Goal: Task Accomplishment & Management: Use online tool/utility

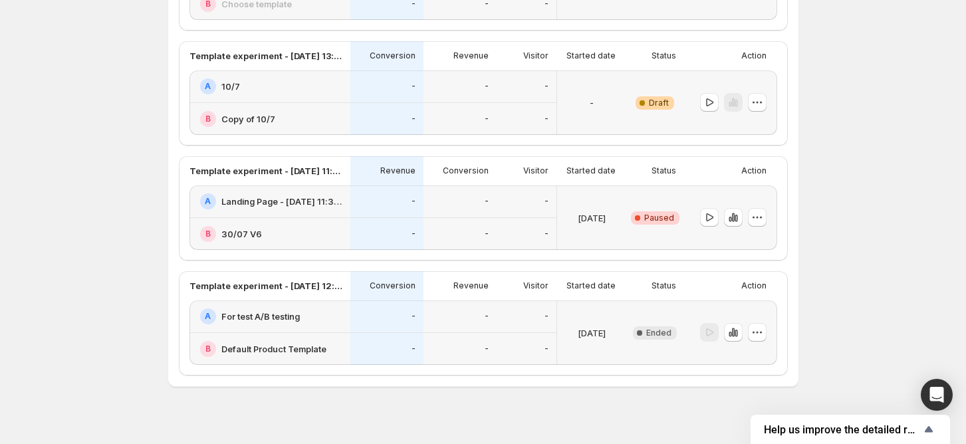
scroll to position [558, 0]
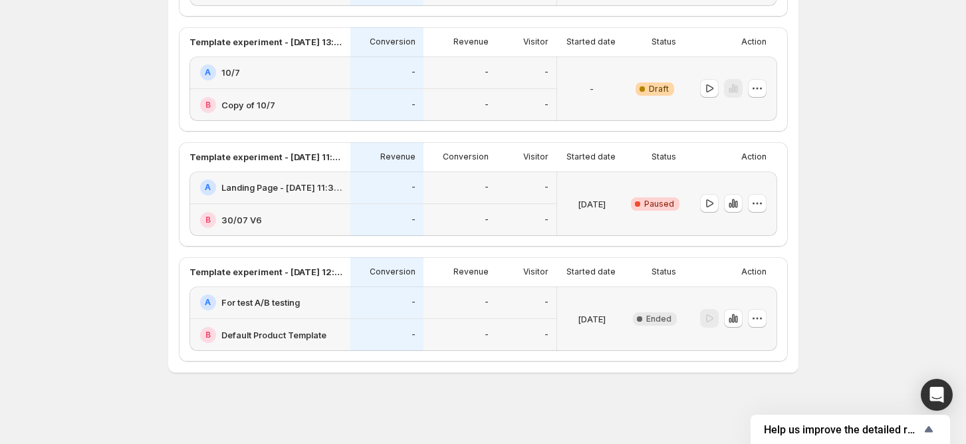
click at [271, 185] on h2 "Landing Page - [DATE] 11:32:43" at bounding box center [281, 187] width 121 height 13
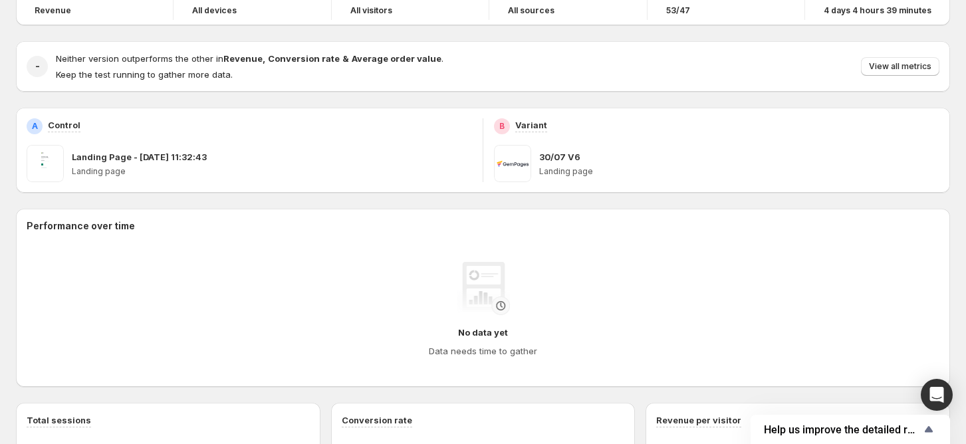
scroll to position [61, 0]
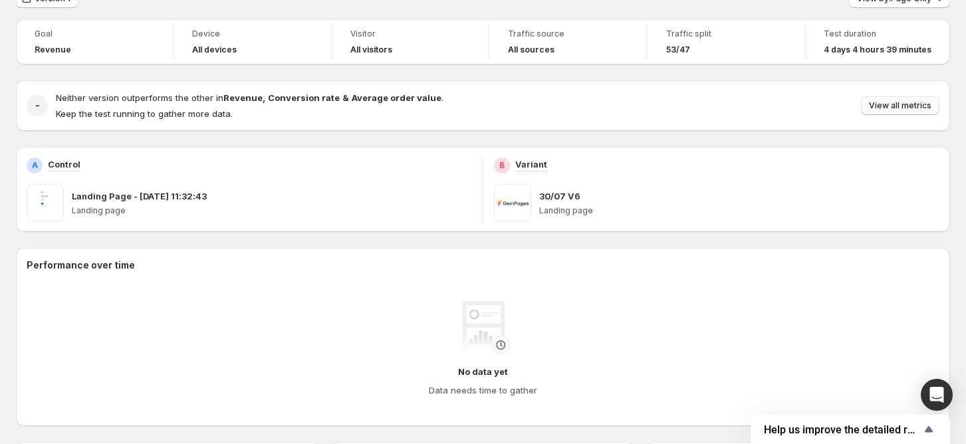
click at [899, 102] on span "View all metrics" at bounding box center [900, 105] width 62 height 11
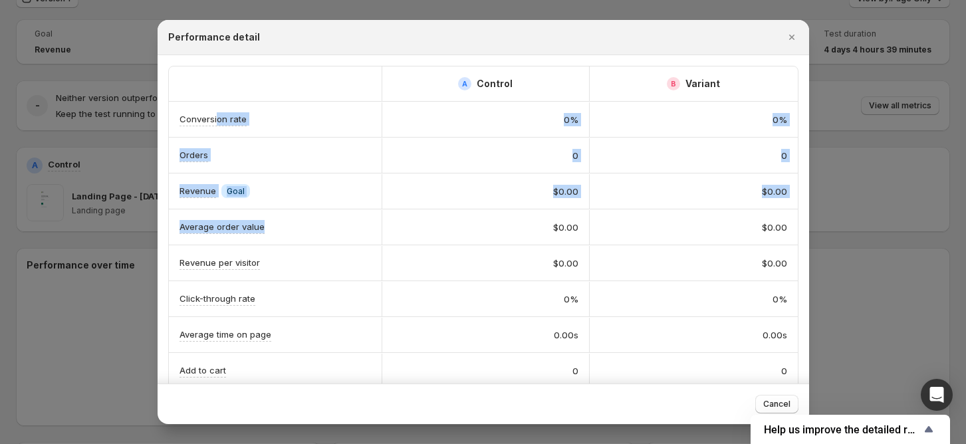
drag, startPoint x: 255, startPoint y: 126, endPoint x: 390, endPoint y: 221, distance: 164.9
click at [342, 220] on div "A Control B Variant Conversion rate 0% 0% Orders 0 0 Revenue Info Goal $0.00 $0…" at bounding box center [483, 298] width 629 height 465
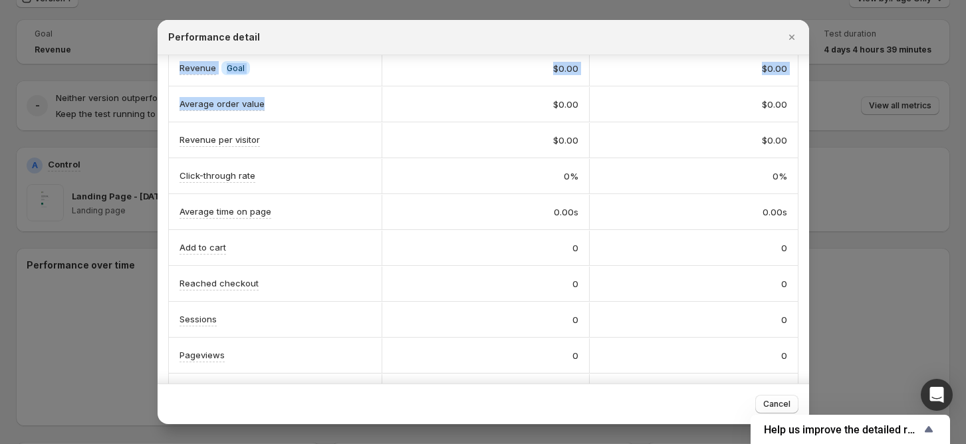
scroll to position [157, 0]
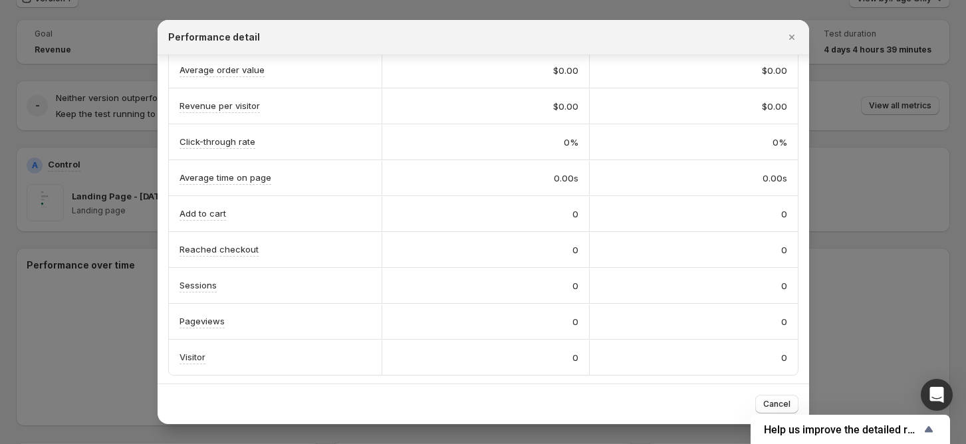
click at [158, 221] on div "A Control B Variant Conversion rate 0% 0% Orders 0 0 Revenue Info Goal $0.00 $0…" at bounding box center [483, 142] width 651 height 488
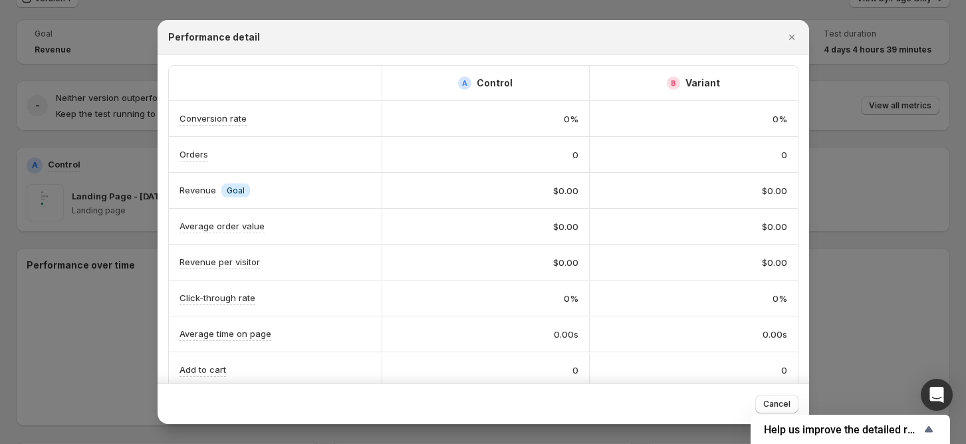
scroll to position [0, 0]
click at [73, 158] on div at bounding box center [483, 222] width 966 height 444
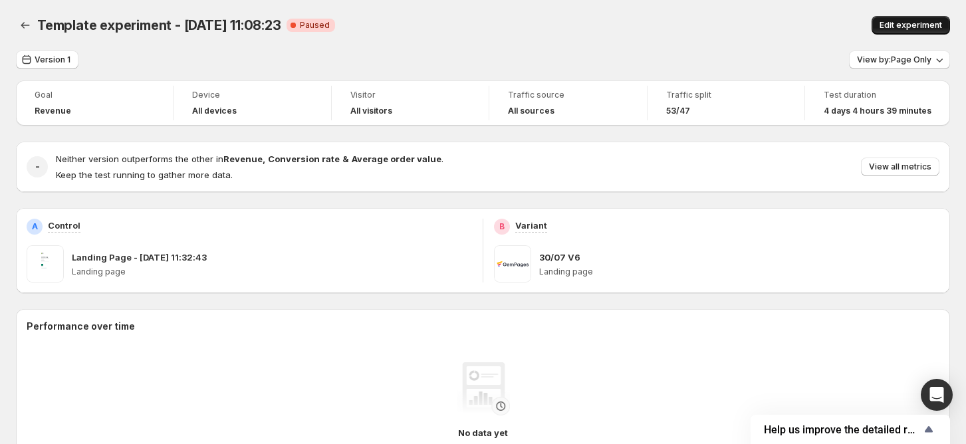
click at [918, 25] on span "Edit experiment" at bounding box center [910, 25] width 62 height 11
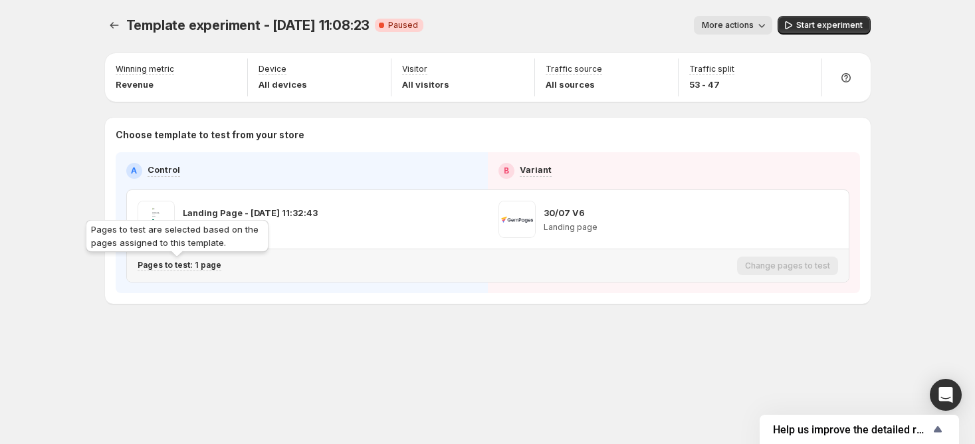
click at [197, 269] on p "Pages to test: 1 page" at bounding box center [180, 265] width 84 height 11
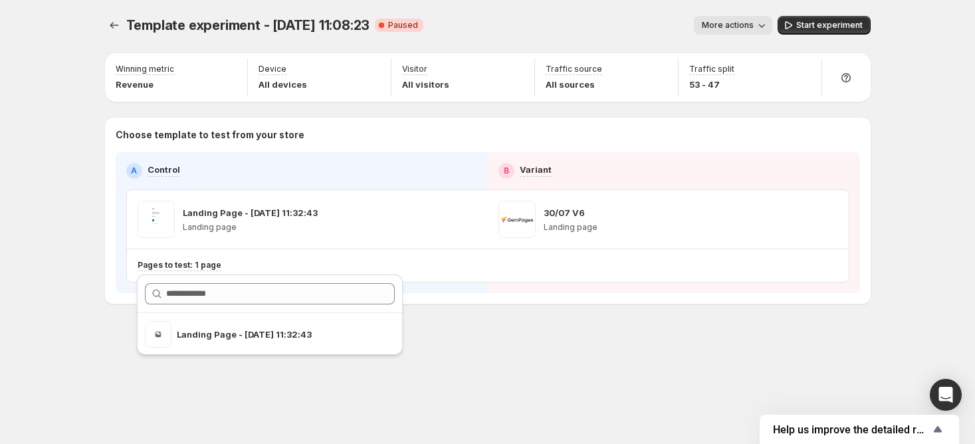
click at [473, 291] on div "A Control B Variant Landing Page - [DATE] 11:32:43 Landing page 30/07 V6 Landin…" at bounding box center [488, 222] width 745 height 141
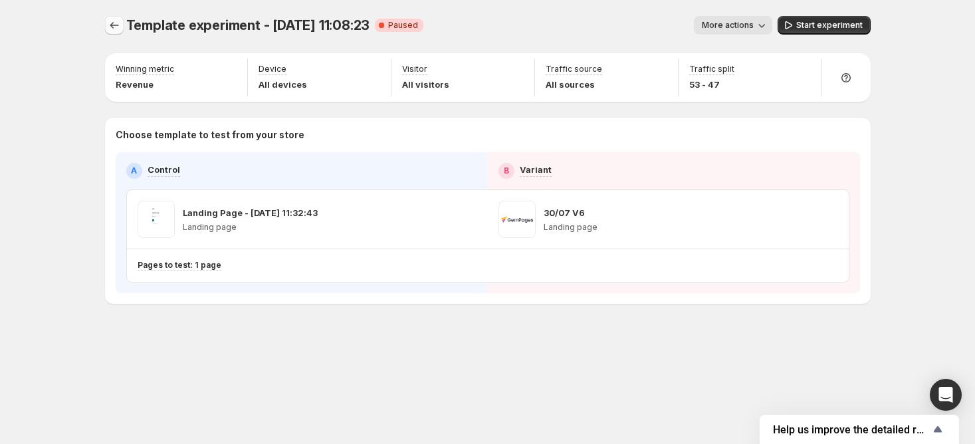
click at [108, 29] on icon "Experiments" at bounding box center [114, 25] width 13 height 13
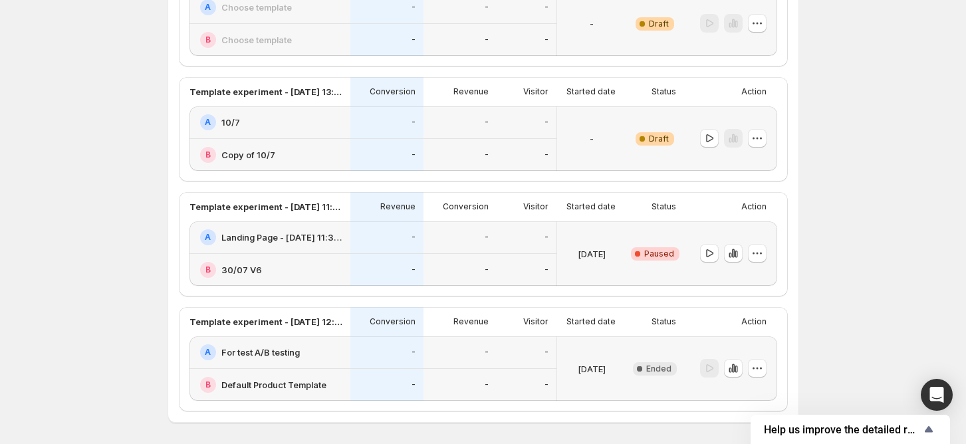
scroll to position [558, 0]
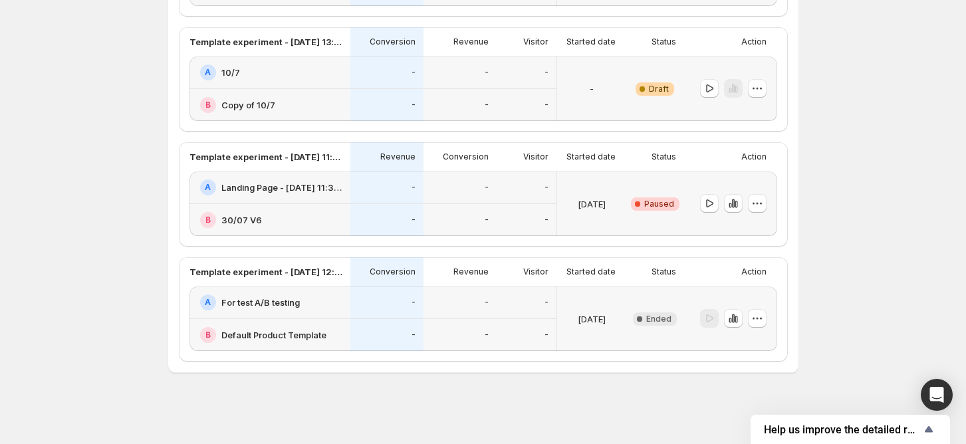
click at [350, 192] on div "A Landing Page - [DATE] 11:32:43" at bounding box center [269, 188] width 161 height 33
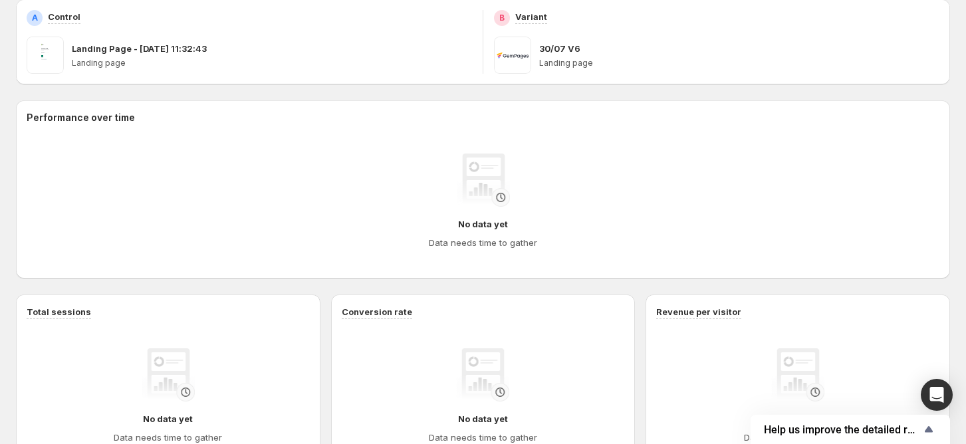
scroll to position [88, 0]
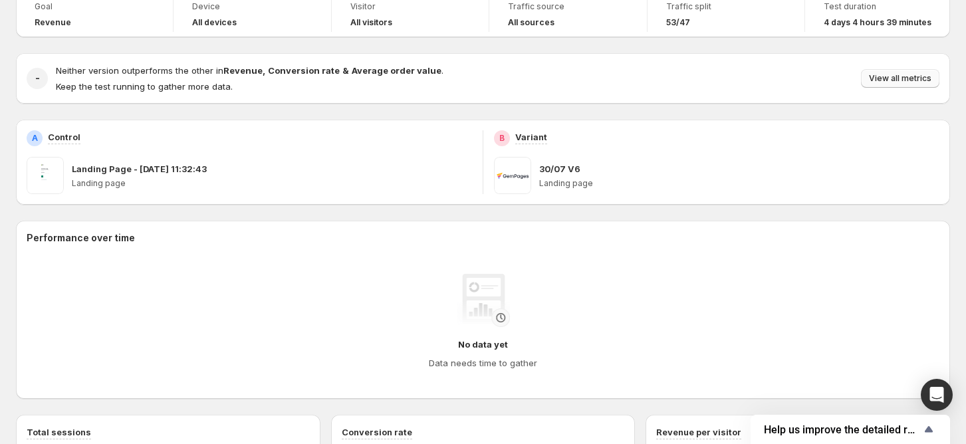
click at [885, 80] on span "View all metrics" at bounding box center [900, 78] width 62 height 11
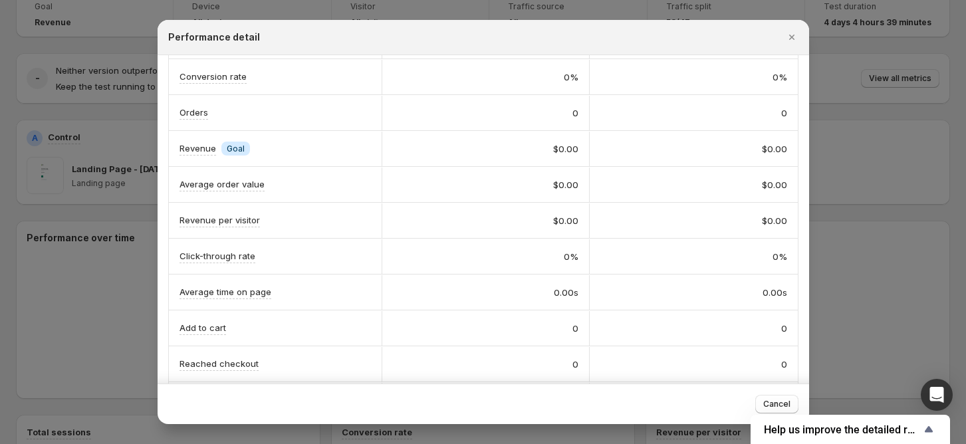
scroll to position [0, 0]
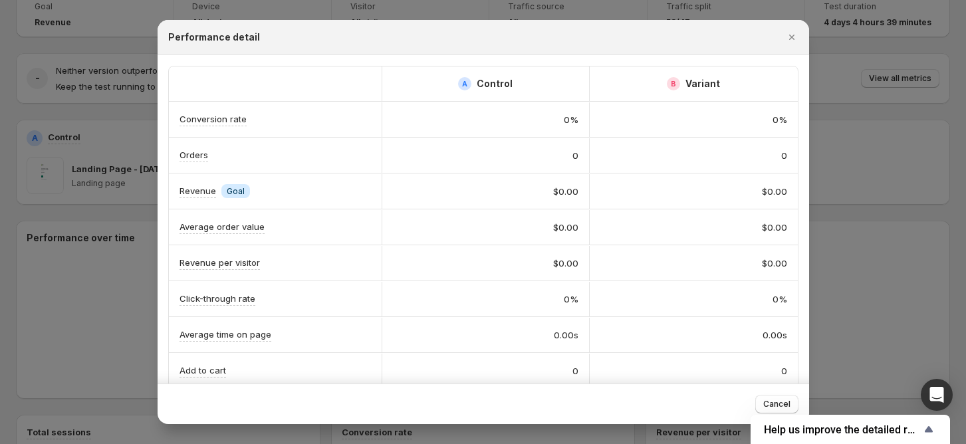
click at [876, 142] on div at bounding box center [483, 222] width 966 height 444
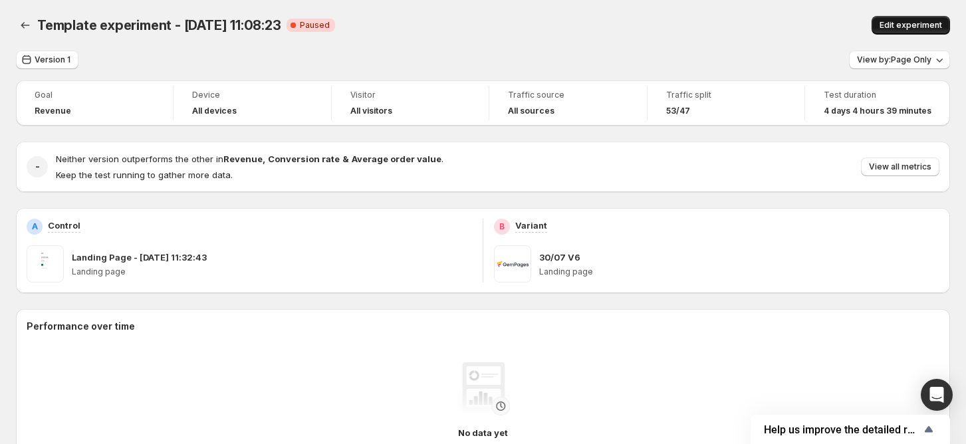
click at [906, 21] on span "Edit experiment" at bounding box center [910, 25] width 62 height 11
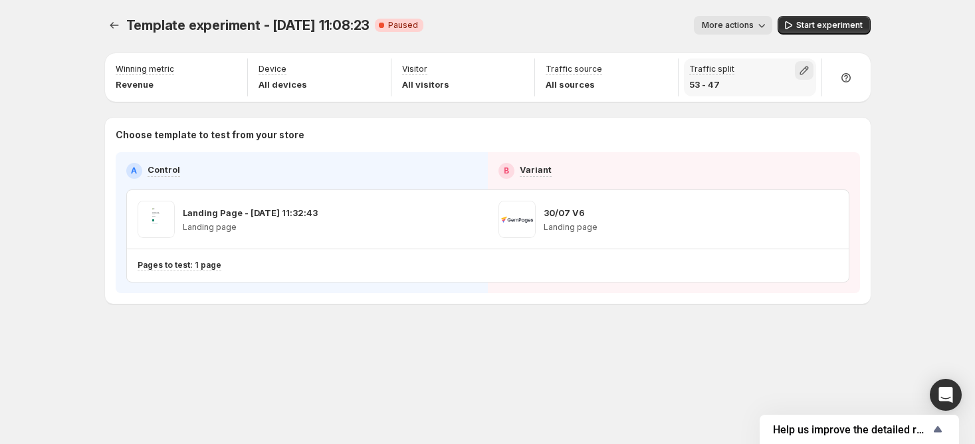
click at [805, 72] on icon "button" at bounding box center [804, 70] width 13 height 13
drag, startPoint x: 810, startPoint y: 100, endPoint x: 803, endPoint y: 109, distance: 11.8
type input "**"
click at [803, 108] on input "range" at bounding box center [803, 99] width 191 height 19
click at [895, 162] on div "Template experiment - [DATE] 11:08:23. This page is ready Template experiment -…" at bounding box center [487, 222] width 975 height 444
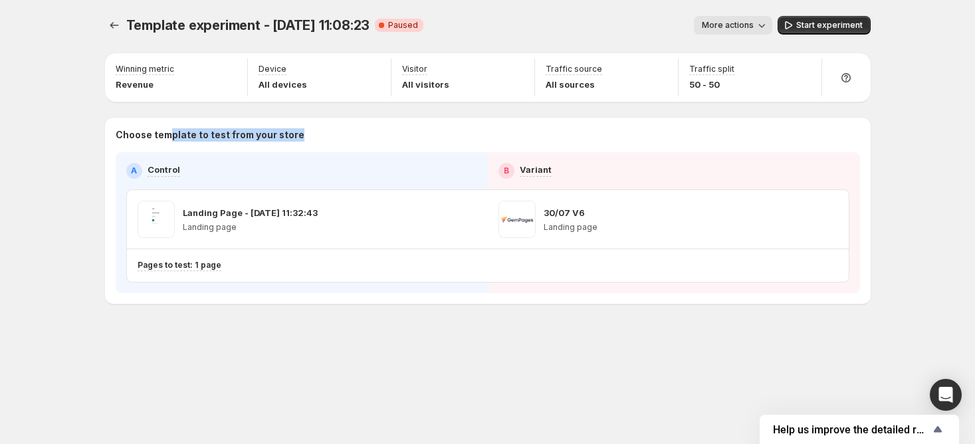
drag, startPoint x: 327, startPoint y: 135, endPoint x: 168, endPoint y: 135, distance: 158.9
click at [168, 135] on p "Choose template to test from your store" at bounding box center [488, 134] width 745 height 13
drag, startPoint x: 507, startPoint y: 138, endPoint x: 495, endPoint y: 144, distance: 13.4
click at [508, 138] on p "Choose template to test from your store" at bounding box center [488, 134] width 745 height 13
click at [665, 70] on icon "button" at bounding box center [660, 70] width 13 height 13
